Goal: Find specific page/section: Find specific page/section

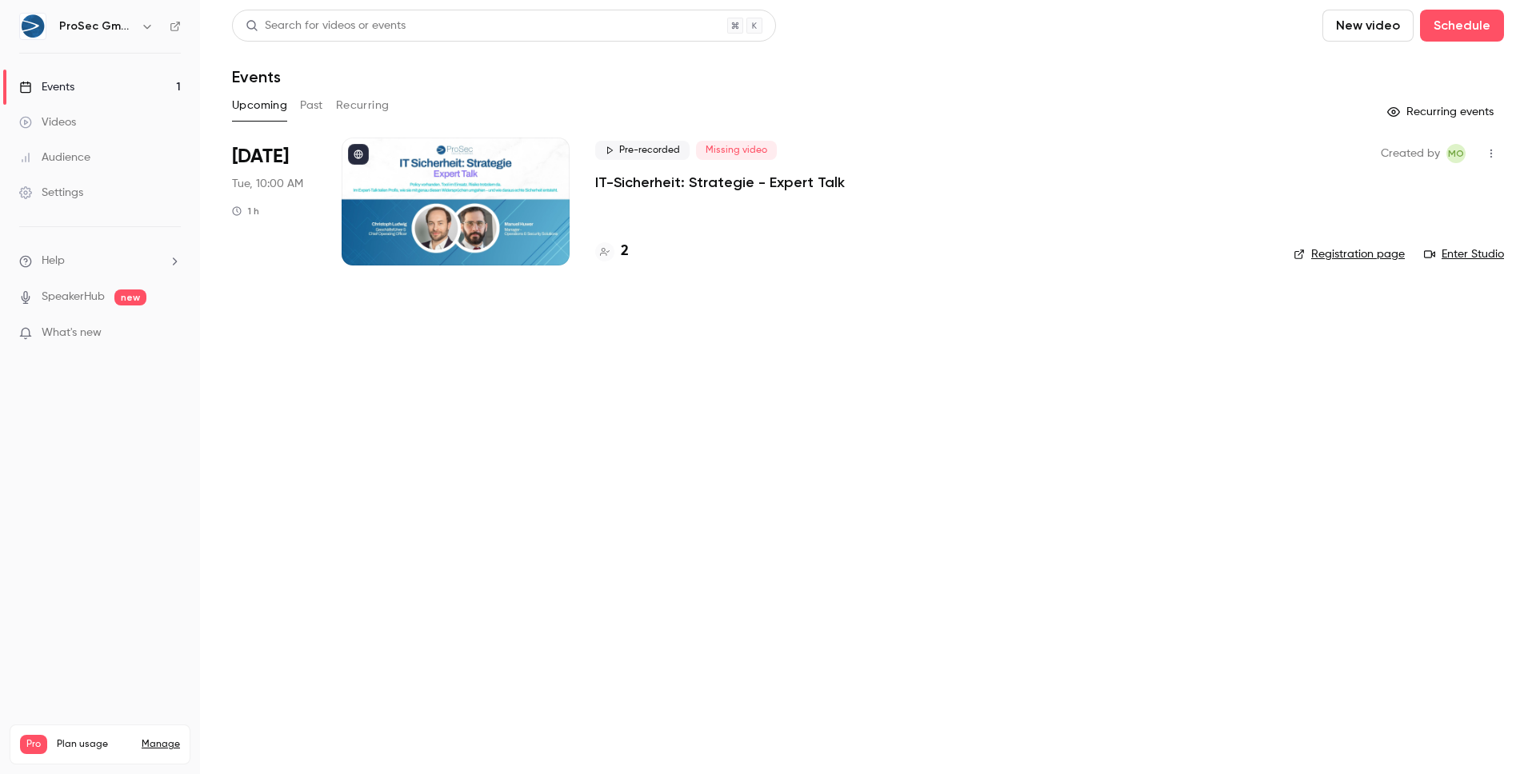
click at [548, 202] on div at bounding box center [456, 202] width 228 height 128
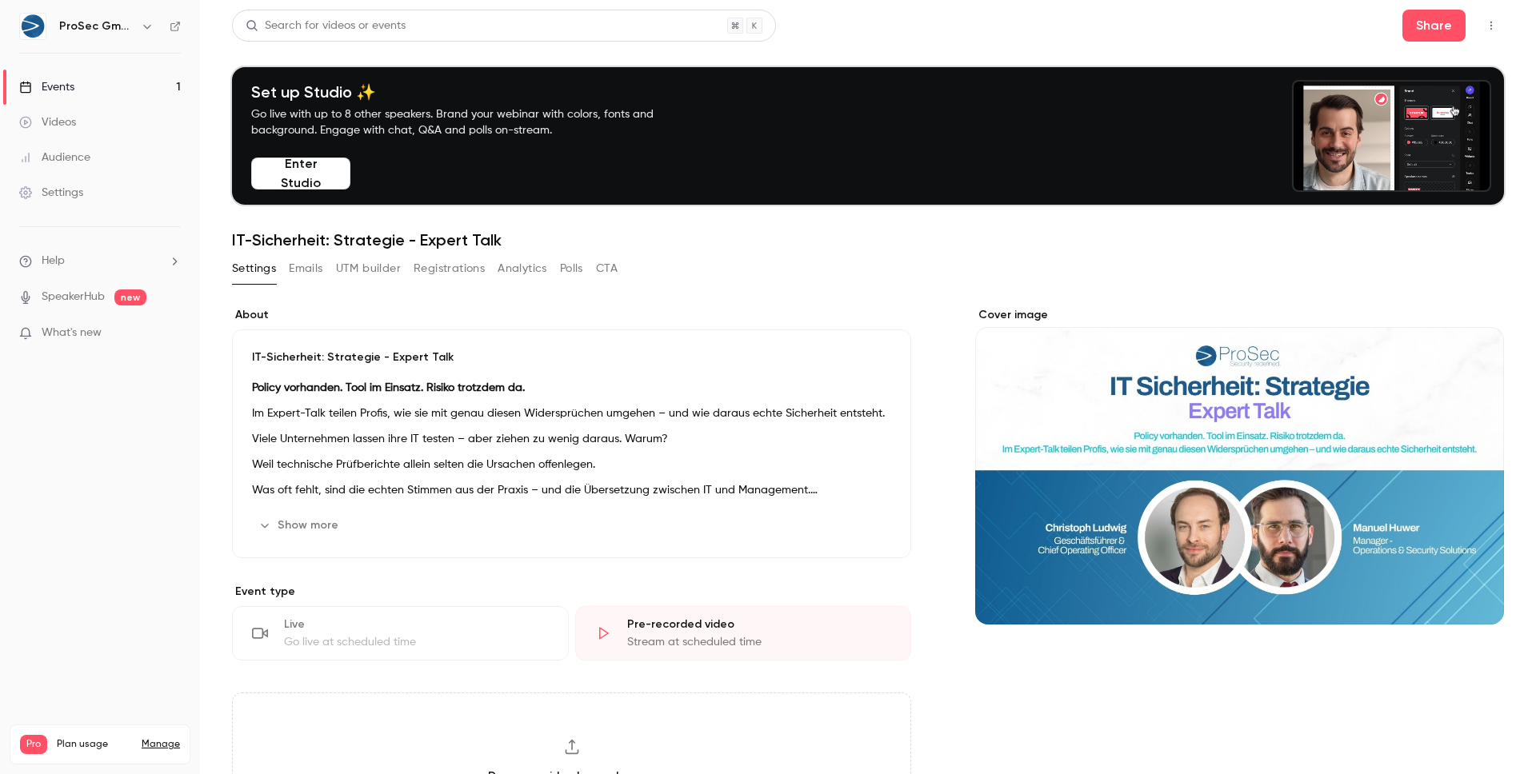
click at [98, 30] on h6 "ProSec GmbH" at bounding box center [96, 26] width 75 height 16
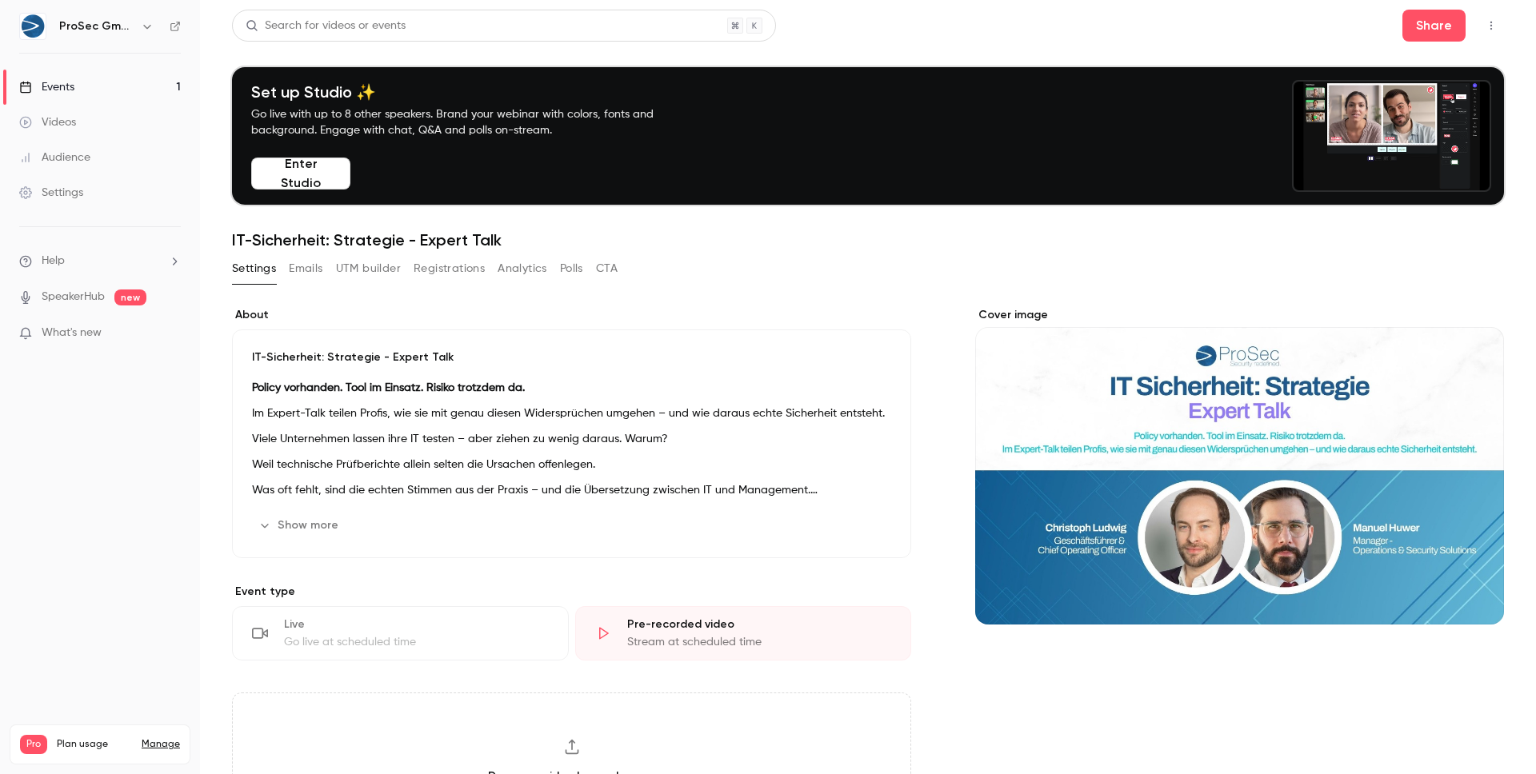
click at [97, 24] on h6 "ProSec GmbH" at bounding box center [96, 26] width 75 height 16
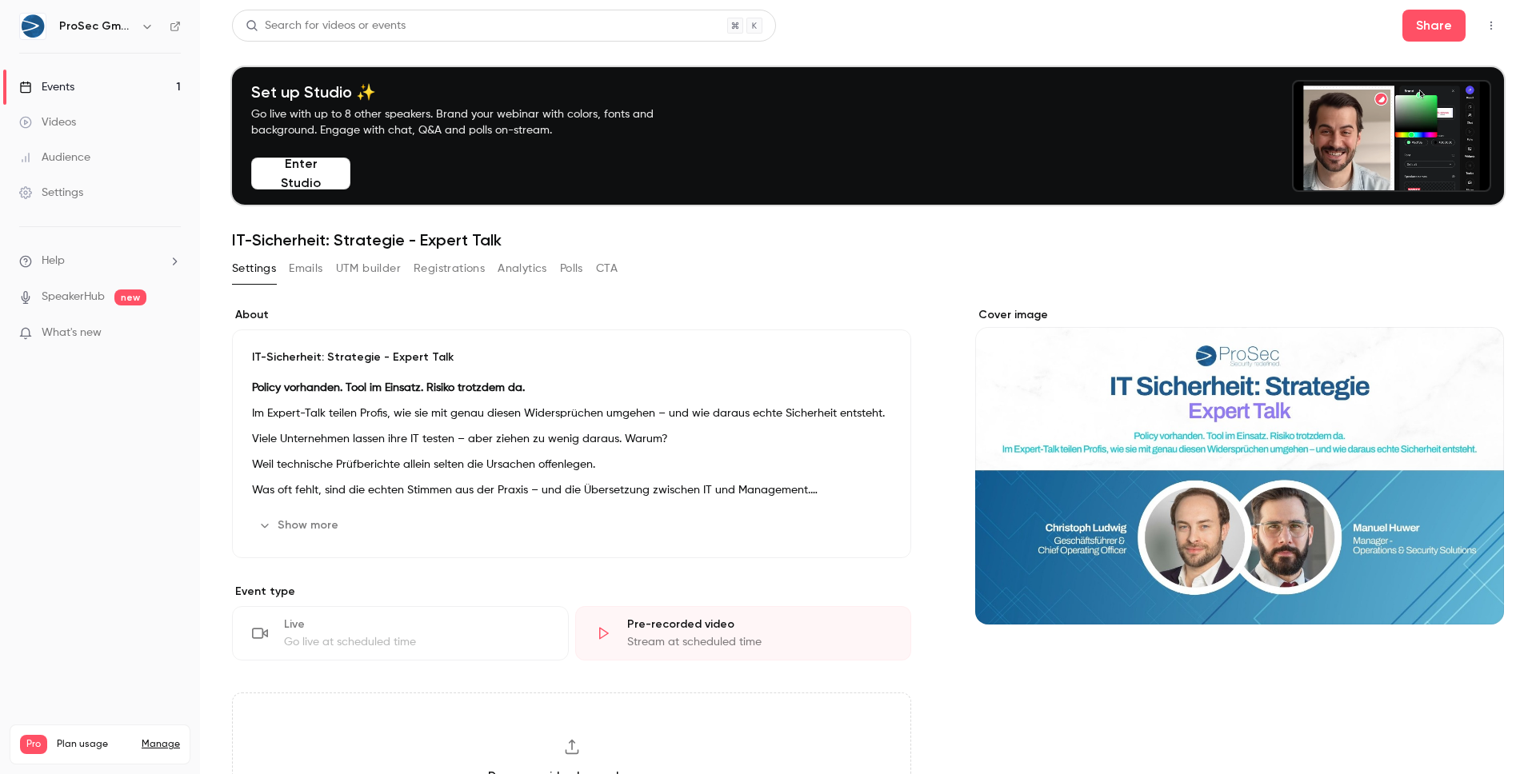
click at [82, 91] on link "Events 1" at bounding box center [100, 87] width 200 height 35
